Goal: Task Accomplishment & Management: Manage account settings

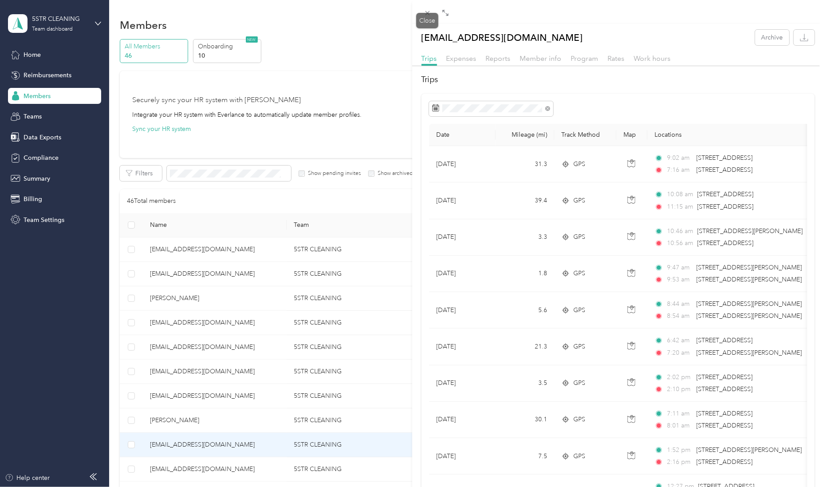
click at [421, 487] on div "Drag to resize Click to close [EMAIL_ADDRESS][DOMAIN_NAME] Archive Trips Expens…" at bounding box center [410, 487] width 820 height 0
click at [424, 13] on icon at bounding box center [428, 13] width 8 height 8
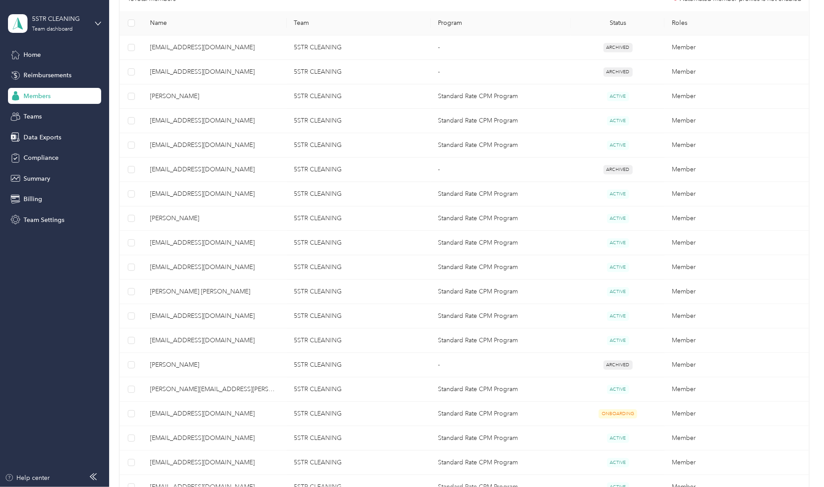
scroll to position [397, 0]
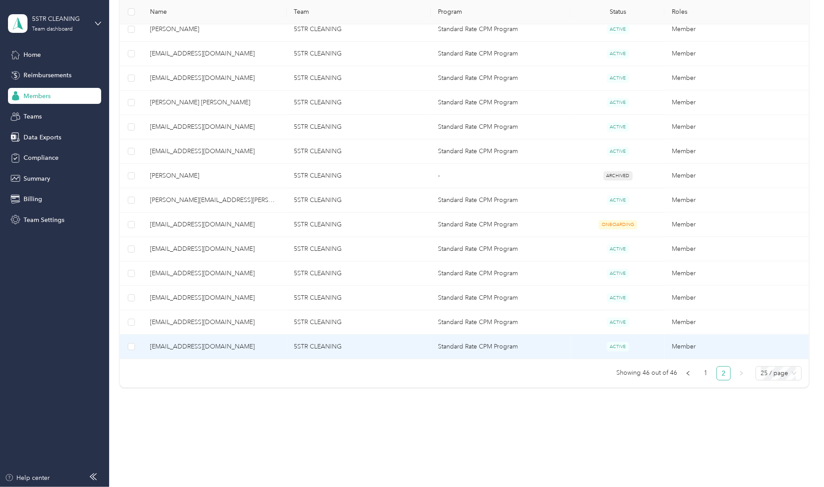
click at [256, 342] on span "[EMAIL_ADDRESS][DOMAIN_NAME]" at bounding box center [215, 347] width 130 height 10
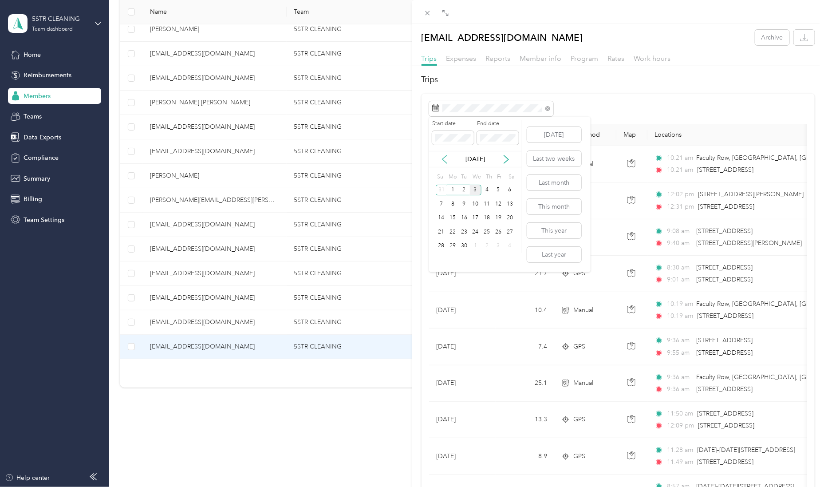
click at [442, 155] on icon at bounding box center [444, 159] width 9 height 9
click at [477, 249] on div "27" at bounding box center [476, 246] width 12 height 11
click at [467, 257] on div "2" at bounding box center [465, 259] width 12 height 11
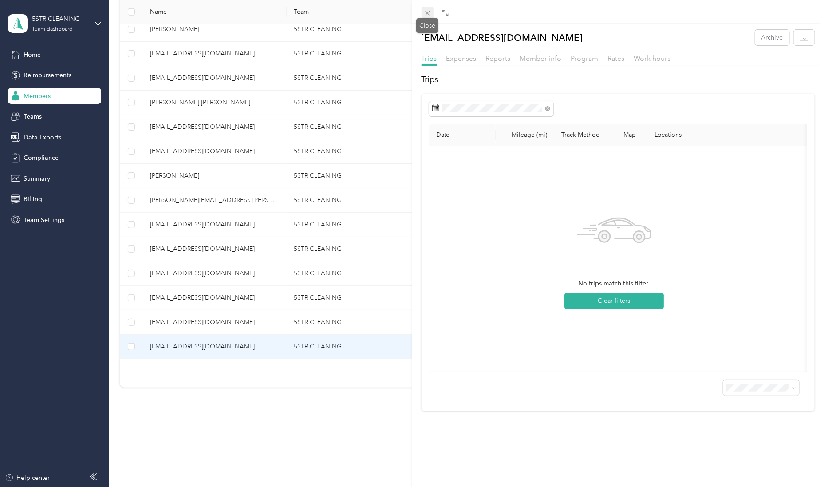
click at [425, 12] on icon at bounding box center [428, 13] width 8 height 8
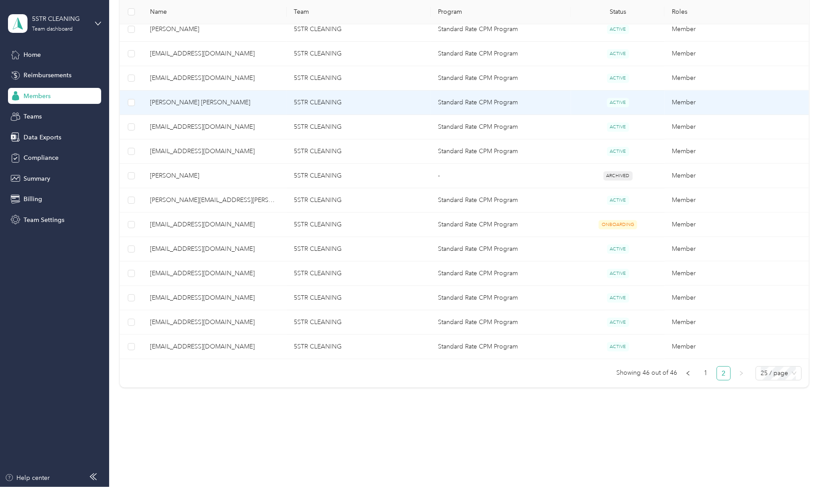
click at [252, 98] on span "[PERSON_NAME] [PERSON_NAME]" at bounding box center [215, 103] width 130 height 10
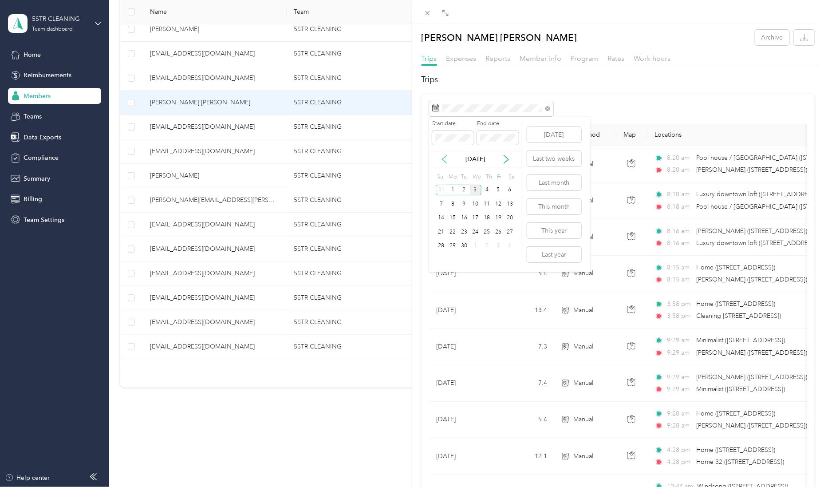
click at [447, 156] on icon at bounding box center [444, 159] width 9 height 9
click at [474, 243] on div "27" at bounding box center [476, 246] width 12 height 11
click at [465, 259] on div "2" at bounding box center [465, 259] width 12 height 11
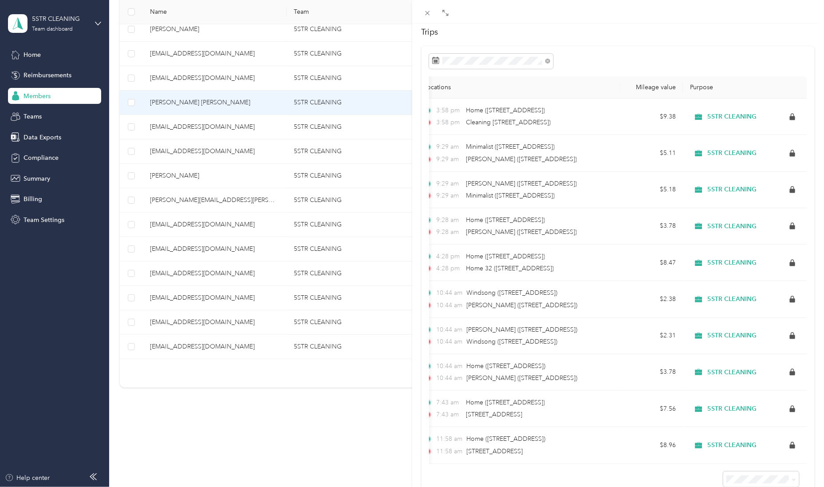
scroll to position [44, 0]
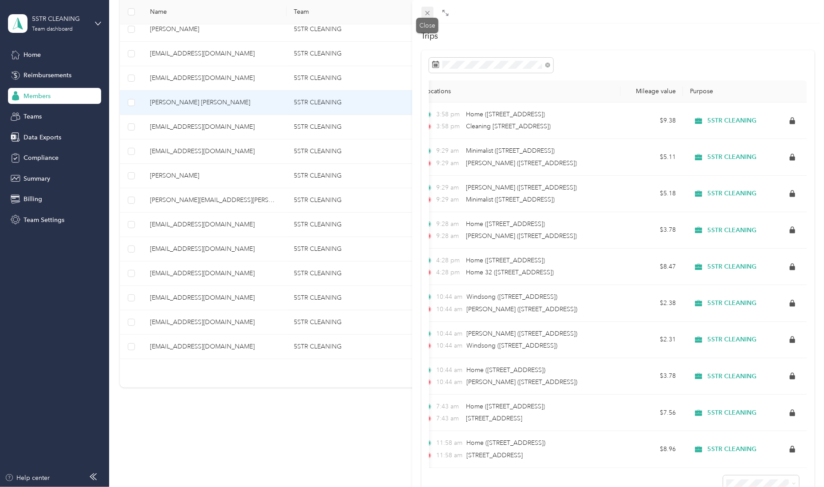
click at [431, 13] on icon at bounding box center [428, 13] width 8 height 8
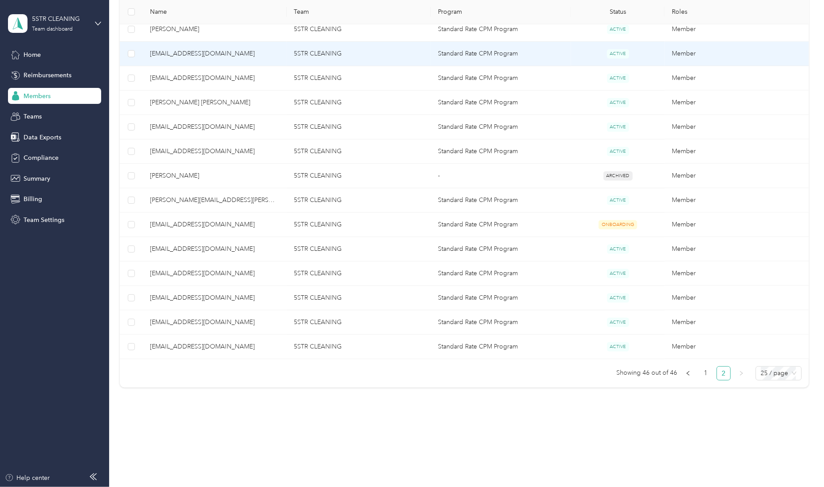
click at [386, 50] on td "5STR CLEANING" at bounding box center [359, 54] width 144 height 24
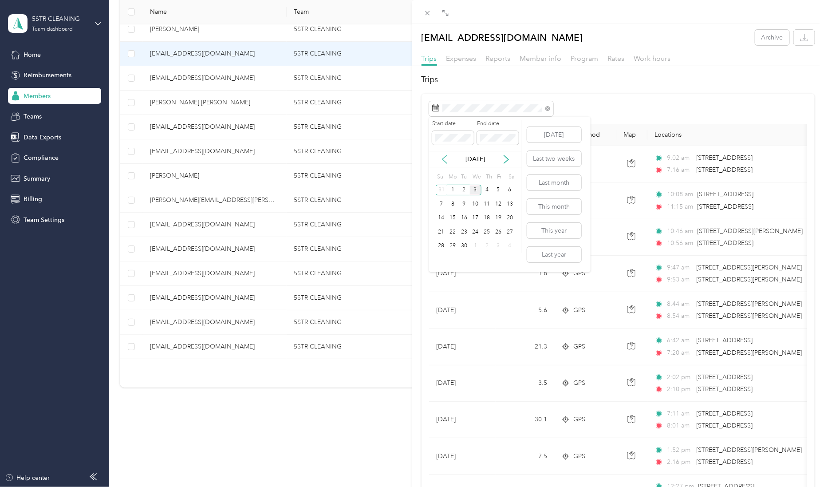
click at [445, 160] on icon at bounding box center [444, 159] width 9 height 9
click at [477, 245] on div "27" at bounding box center [476, 246] width 12 height 11
click at [467, 259] on div "2" at bounding box center [465, 259] width 12 height 11
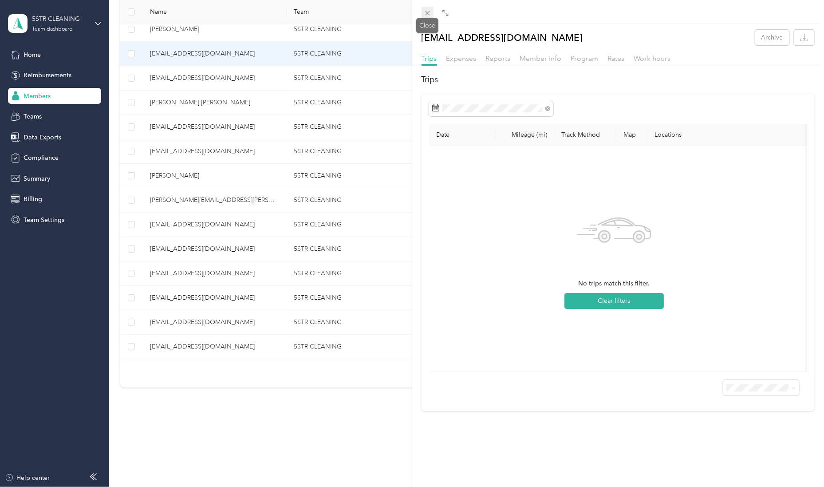
click at [426, 7] on span at bounding box center [428, 13] width 12 height 12
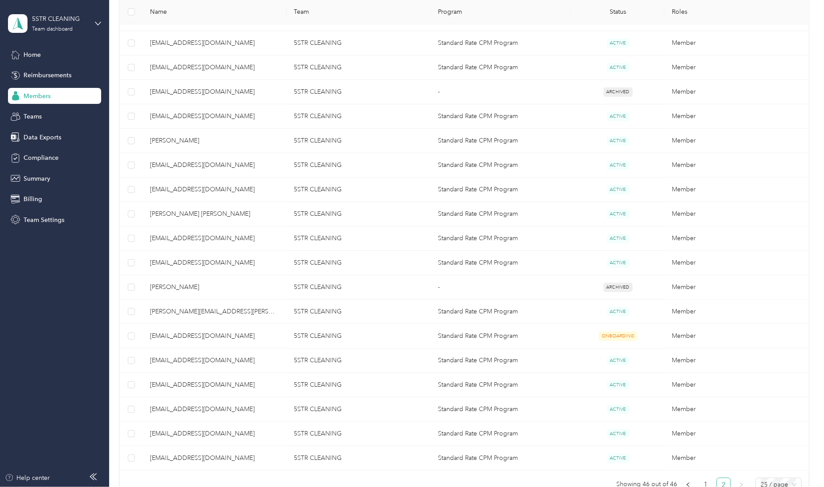
scroll to position [273, 0]
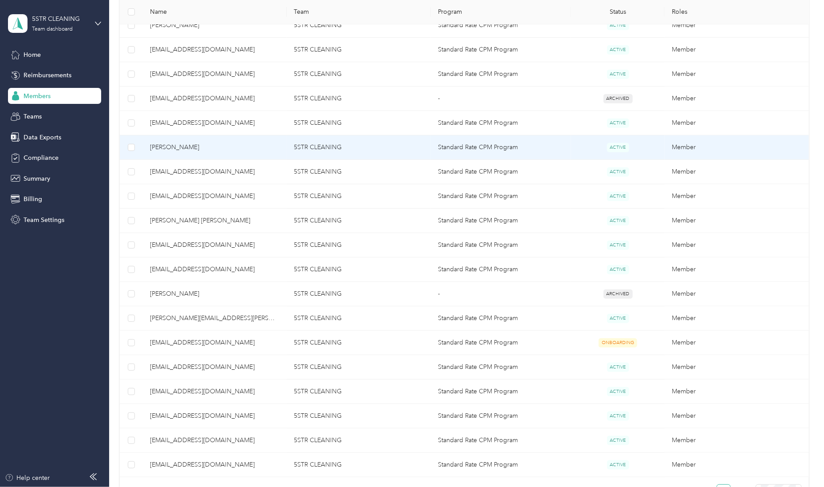
click at [395, 143] on td "5STR CLEANING" at bounding box center [359, 147] width 144 height 24
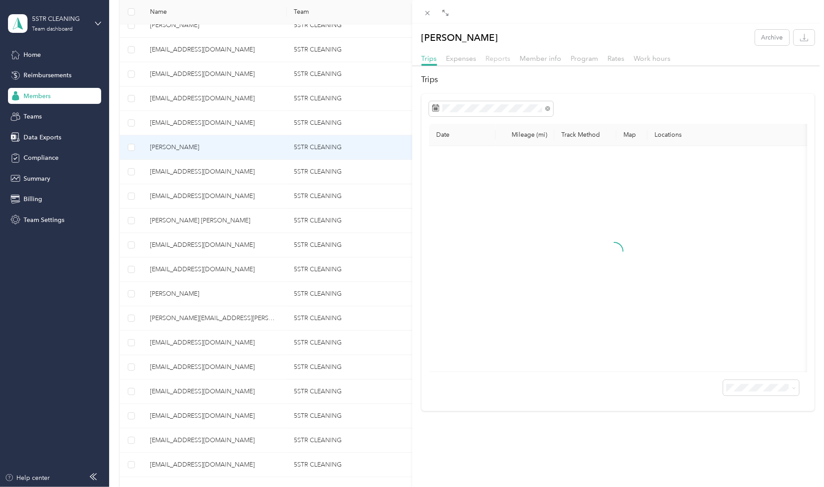
click at [495, 61] on span "Reports" at bounding box center [498, 58] width 25 height 8
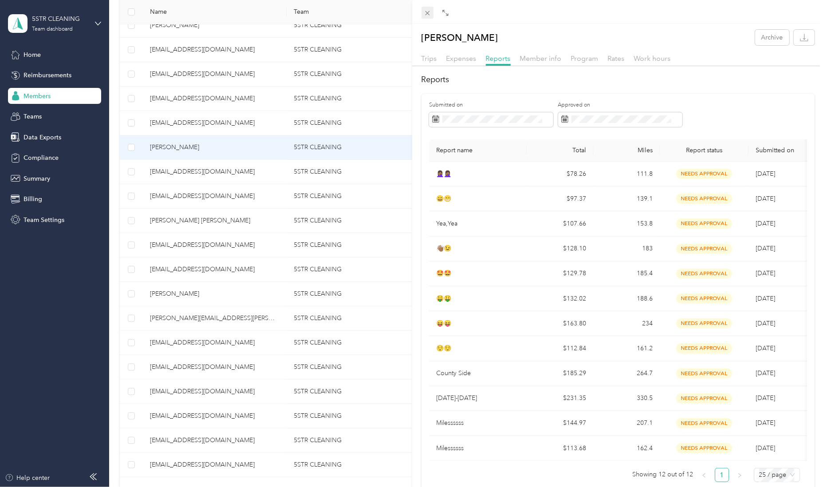
click at [428, 11] on icon at bounding box center [428, 13] width 8 height 8
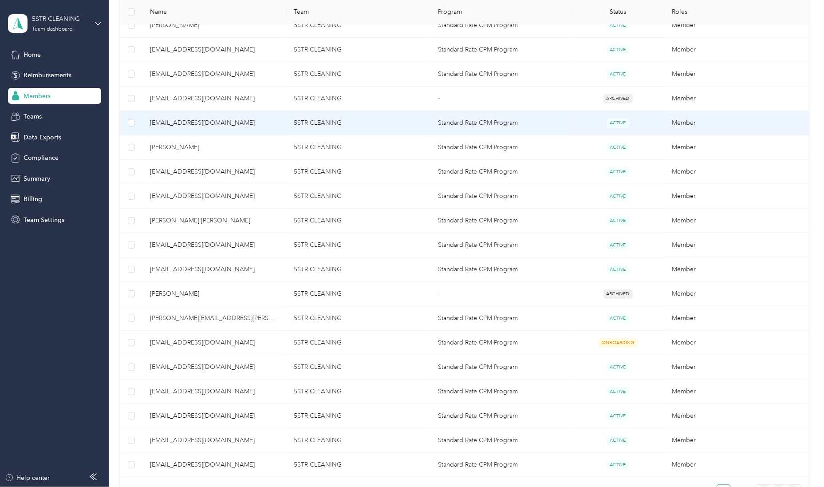
click at [416, 120] on td "5STR CLEANING" at bounding box center [359, 123] width 144 height 24
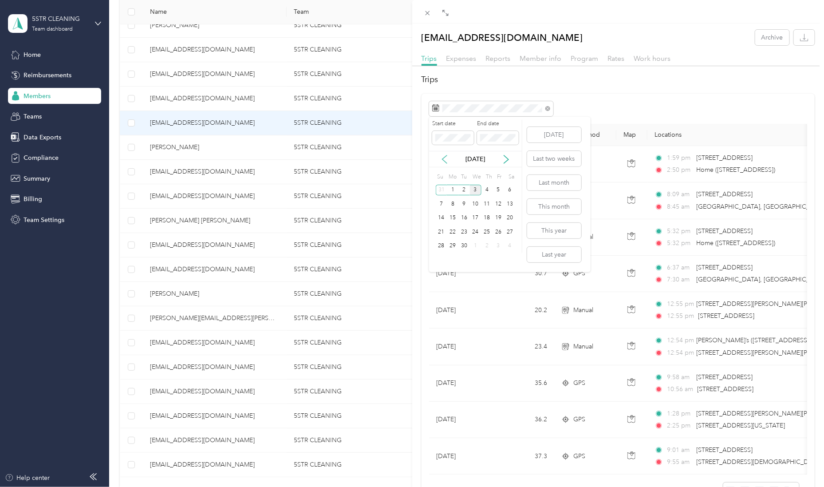
click at [447, 160] on icon at bounding box center [444, 159] width 9 height 9
click at [475, 243] on div "27" at bounding box center [476, 246] width 12 height 11
click at [465, 257] on div "2" at bounding box center [465, 259] width 12 height 11
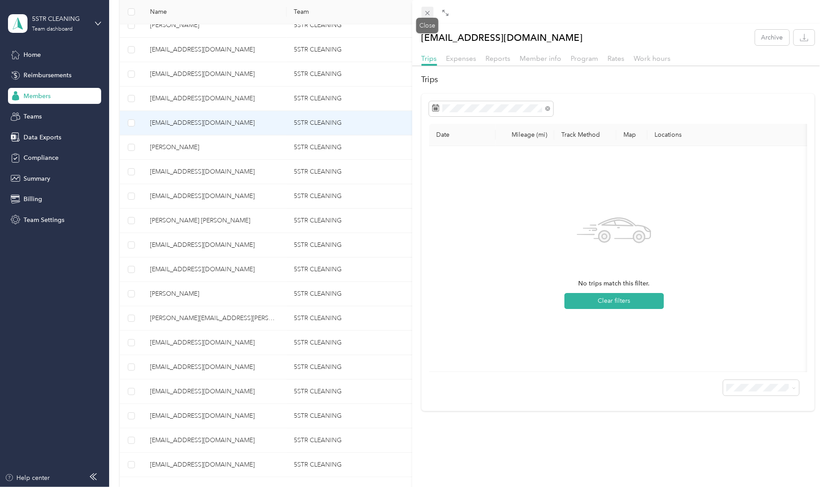
click at [426, 9] on icon at bounding box center [428, 13] width 8 height 8
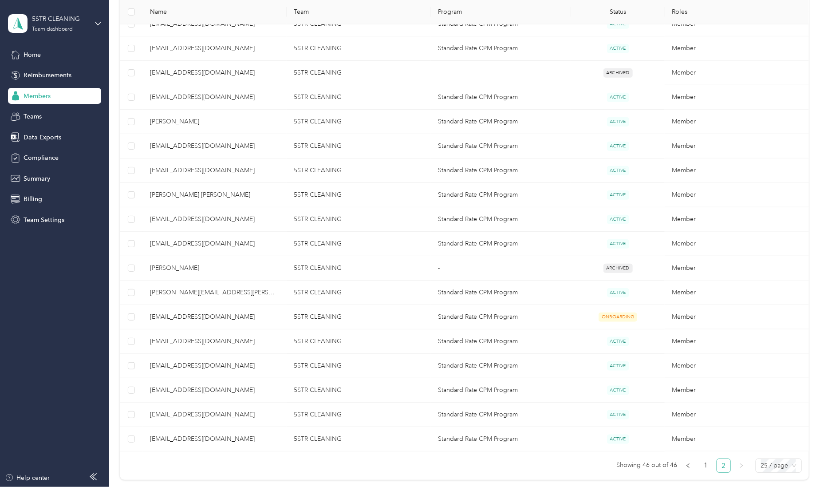
scroll to position [397, 0]
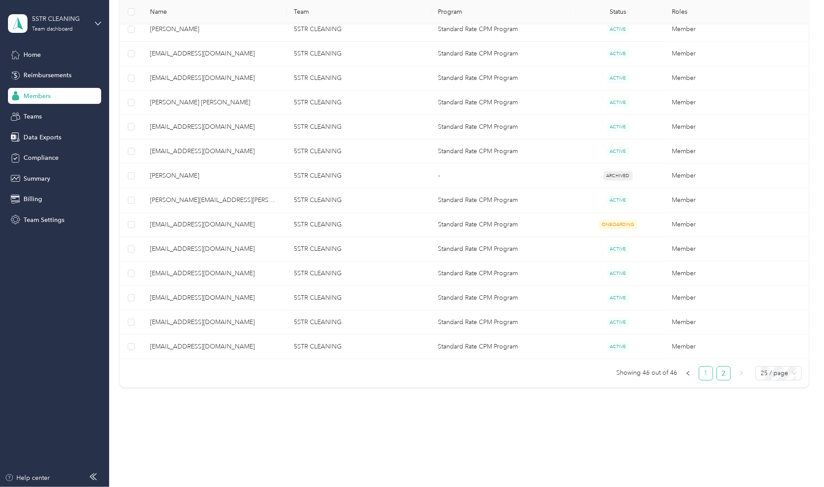
click at [704, 369] on link "1" at bounding box center [706, 373] width 13 height 13
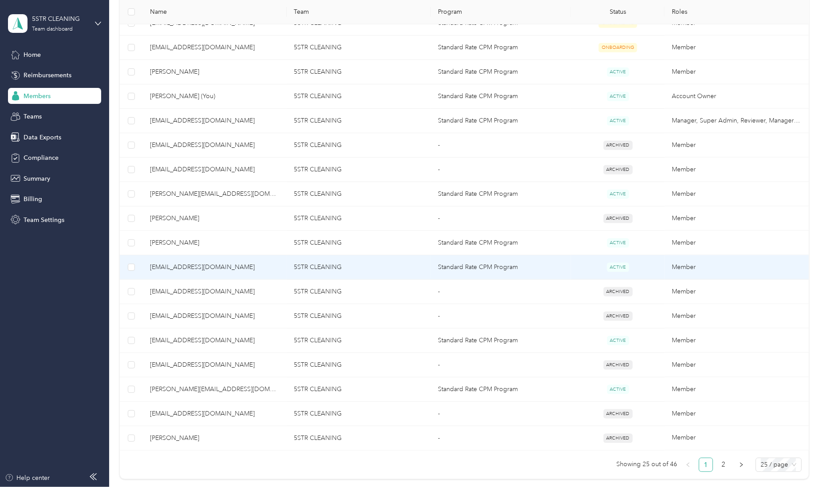
click at [259, 266] on span "[EMAIL_ADDRESS][DOMAIN_NAME]" at bounding box center [215, 267] width 130 height 10
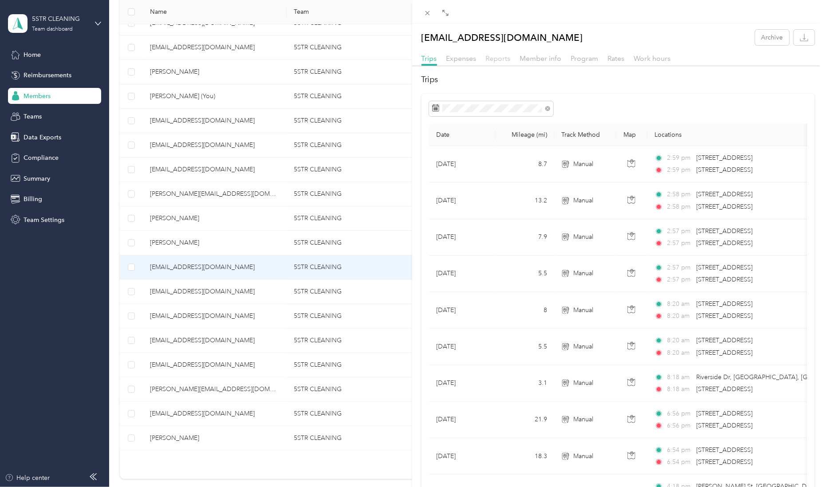
click at [497, 58] on span "Reports" at bounding box center [498, 58] width 25 height 8
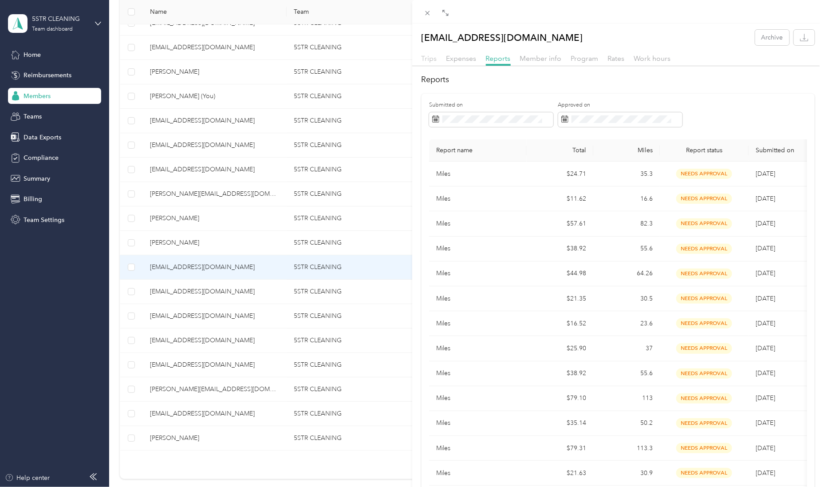
click at [428, 57] on span "Trips" at bounding box center [430, 58] width 16 height 8
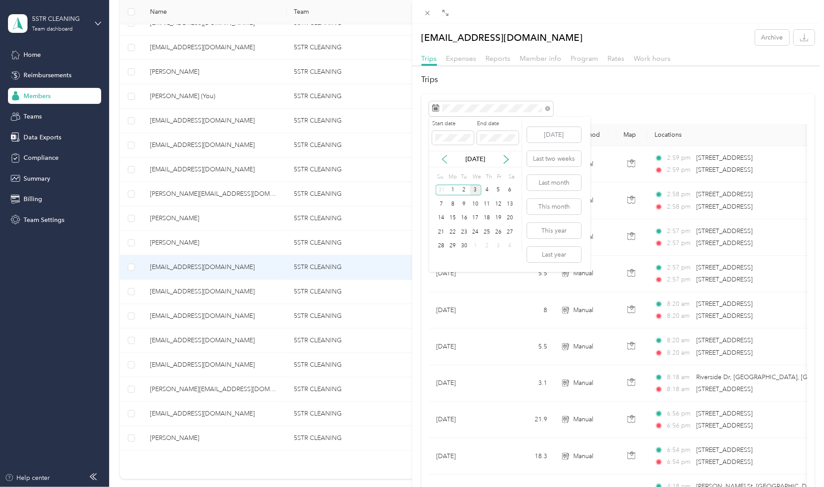
click at [444, 160] on icon at bounding box center [445, 159] width 4 height 8
click at [475, 244] on div "27" at bounding box center [476, 246] width 12 height 11
click at [464, 262] on div "2" at bounding box center [465, 259] width 12 height 11
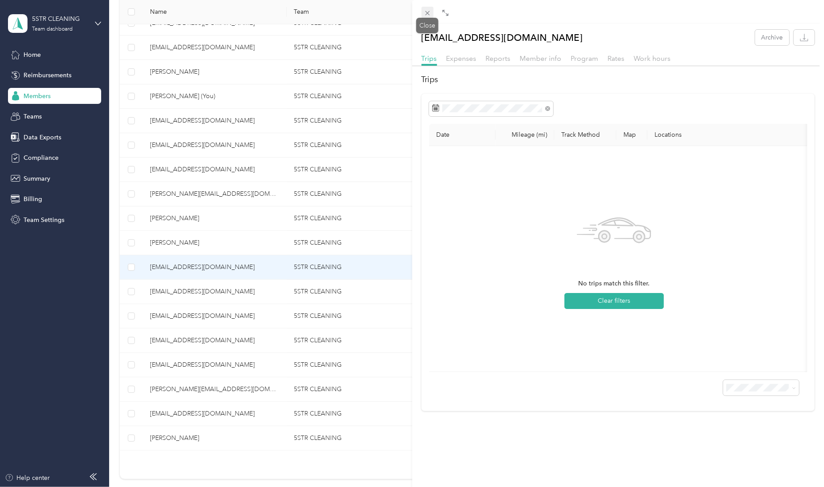
click at [427, 9] on icon at bounding box center [428, 13] width 8 height 8
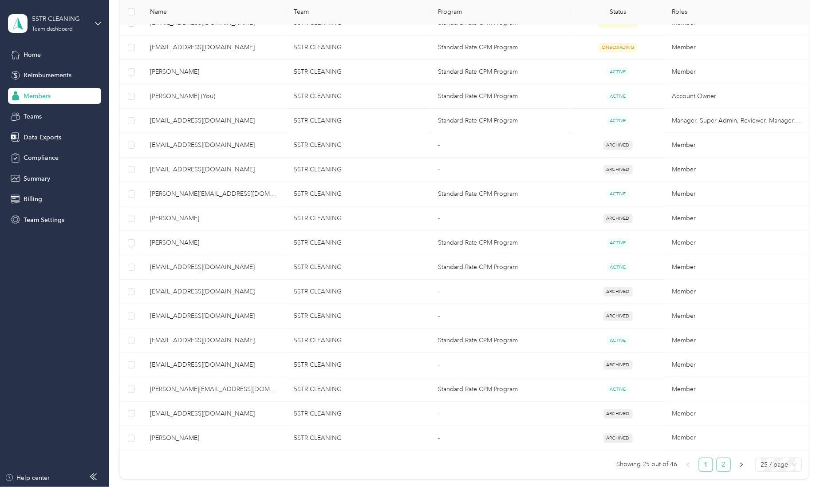
click at [718, 471] on link "2" at bounding box center [723, 464] width 13 height 13
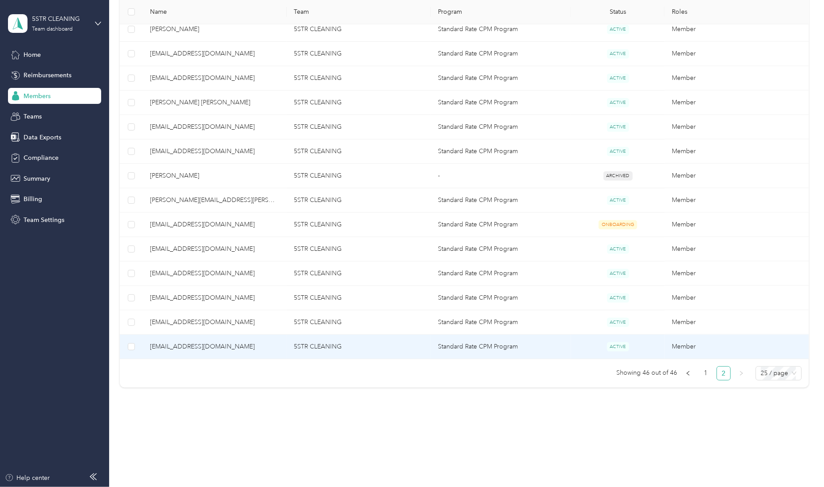
click at [273, 335] on td "[EMAIL_ADDRESS][DOMAIN_NAME]" at bounding box center [215, 347] width 144 height 24
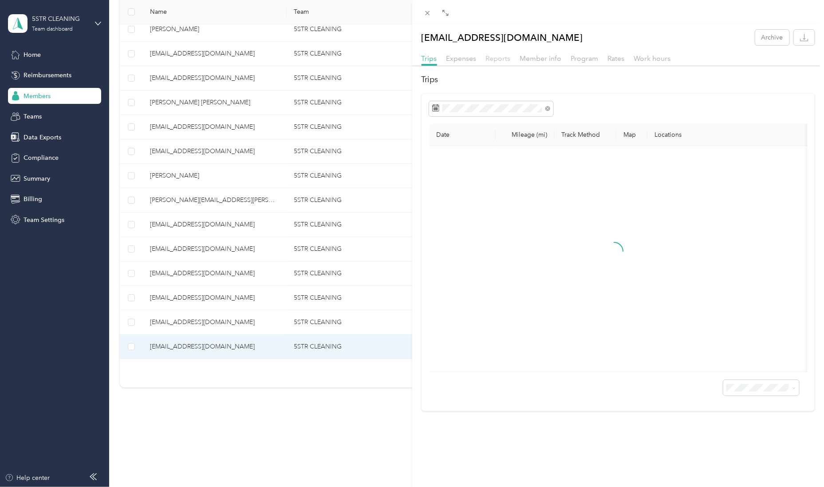
click at [497, 59] on span "Reports" at bounding box center [498, 58] width 25 height 8
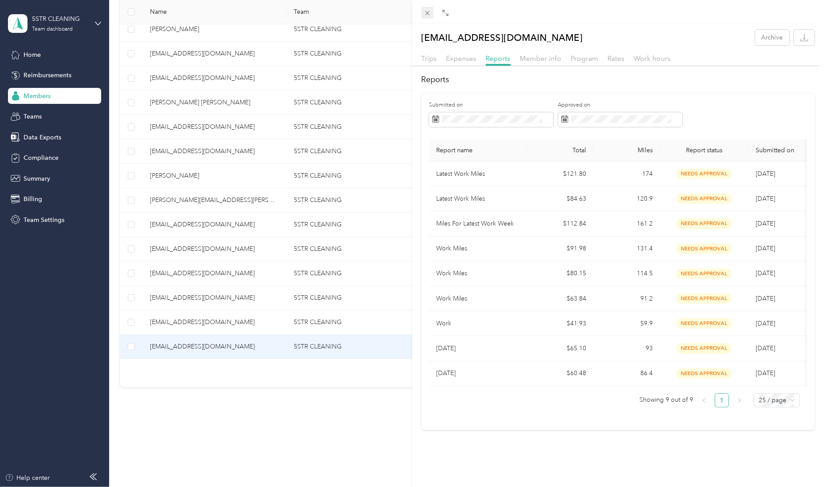
click at [428, 8] on span at bounding box center [428, 13] width 12 height 12
